Goal: Task Accomplishment & Management: Complete application form

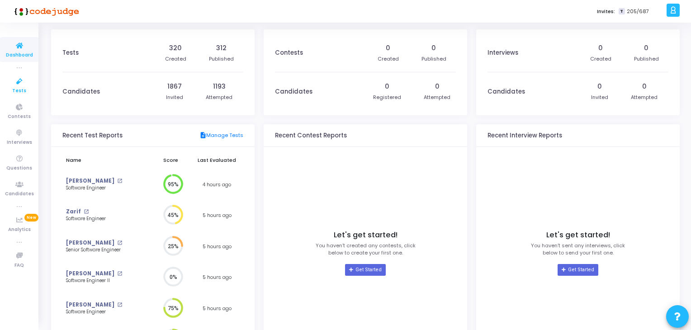
click at [23, 89] on span "Tests" at bounding box center [19, 91] width 14 height 8
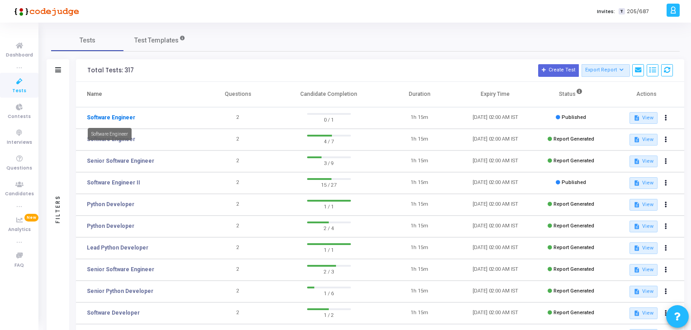
click at [113, 118] on link "Software Engineer" at bounding box center [111, 117] width 48 height 8
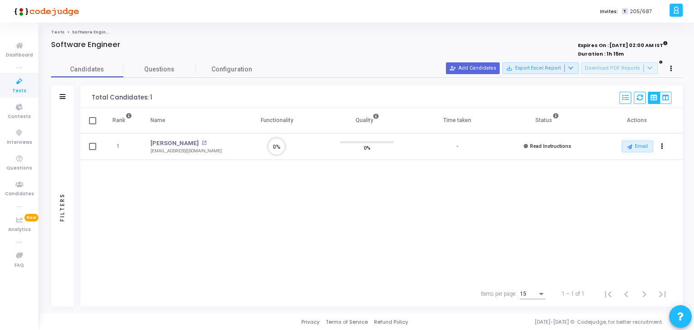
scroll to position [19, 23]
click at [484, 64] on button "person_add_alt Add Candidates" at bounding box center [473, 68] width 54 height 12
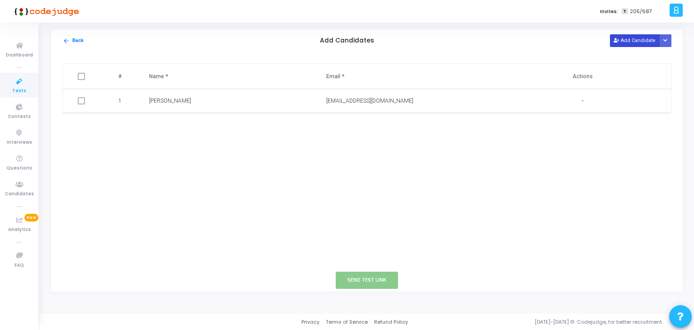
click at [632, 46] on button "Add Candidate" at bounding box center [635, 40] width 50 height 12
click at [349, 127] on input "text" at bounding box center [381, 125] width 110 height 15
paste input "[EMAIL_ADDRESS][DOMAIN_NAME]"
type input "[EMAIL_ADDRESS][DOMAIN_NAME]"
click at [197, 125] on input "text" at bounding box center [204, 125] width 110 height 15
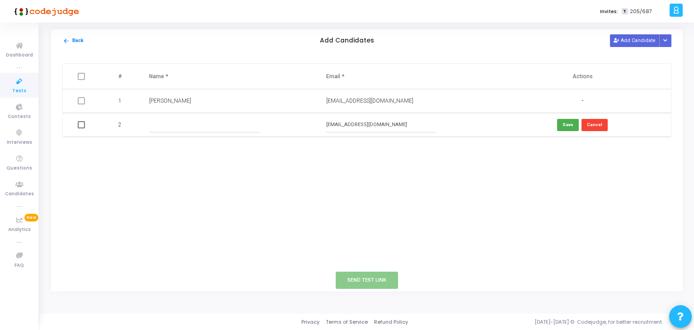
paste input "[PERSON_NAME]"
type input "[PERSON_NAME]"
click at [362, 281] on button "Send Test Link" at bounding box center [367, 280] width 62 height 17
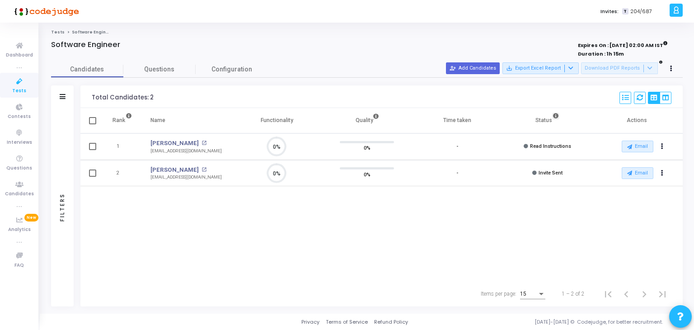
click at [557, 118] on icon at bounding box center [555, 115] width 5 height 5
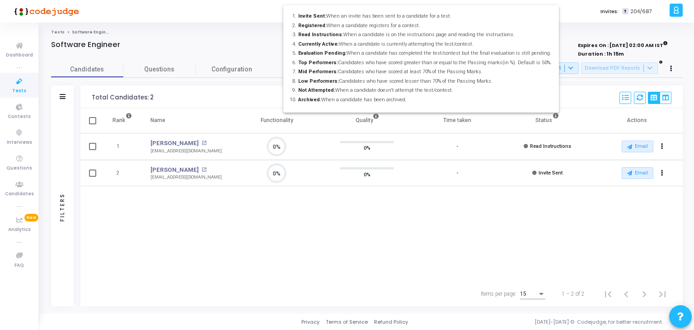
click at [218, 302] on div at bounding box center [347, 165] width 694 height 330
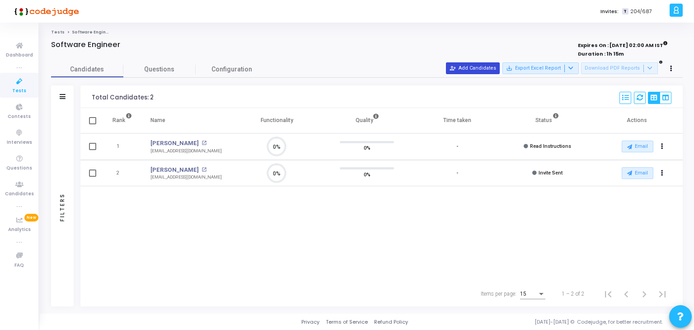
click at [471, 66] on button "person_add_alt Add Candidates" at bounding box center [473, 68] width 54 height 12
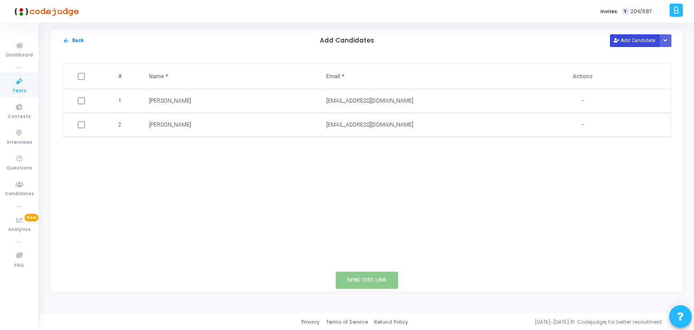
click at [629, 42] on button "Add Candidate" at bounding box center [635, 40] width 50 height 12
click at [70, 37] on button "arrow_back Back" at bounding box center [73, 41] width 22 height 9
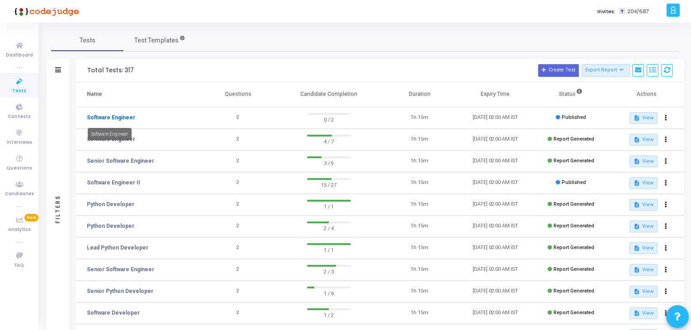
click at [110, 121] on link "Software Engineer" at bounding box center [111, 117] width 48 height 8
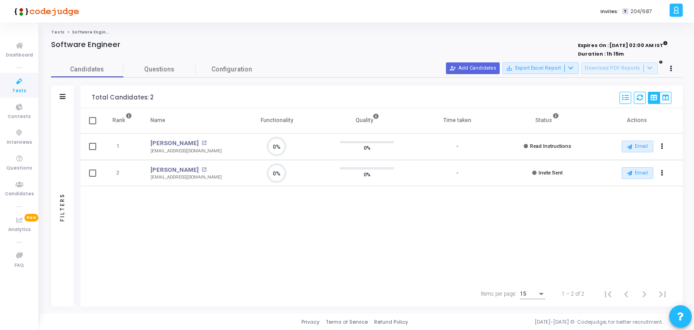
scroll to position [19, 23]
click at [459, 262] on div "Rank Name Functionality Quality Time taken Status Actions 1 [PERSON_NAME] open_…" at bounding box center [381, 194] width 603 height 173
